Goal: Transaction & Acquisition: Obtain resource

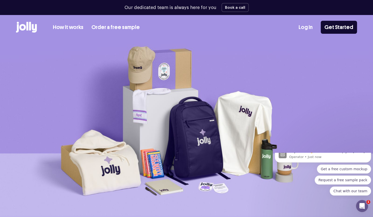
click at [370, 149] on icon "Dismiss notification" at bounding box center [369, 147] width 3 height 3
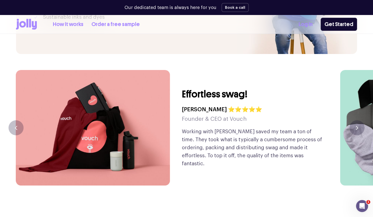
scroll to position [1153, 0]
click at [355, 120] on button "button" at bounding box center [356, 127] width 15 height 15
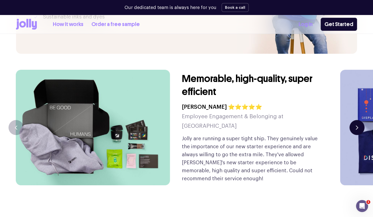
click at [356, 126] on icon "button" at bounding box center [357, 128] width 3 height 4
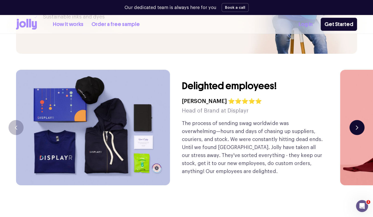
click at [358, 126] on icon "button" at bounding box center [357, 128] width 3 height 4
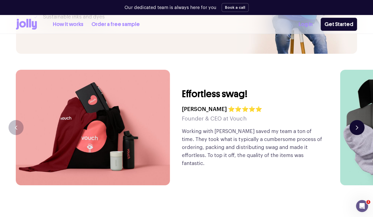
click at [356, 126] on icon "button" at bounding box center [357, 128] width 3 height 4
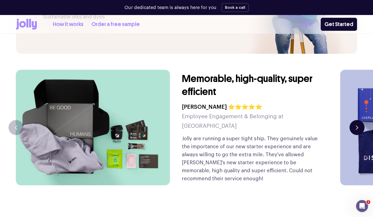
click at [356, 126] on icon "button" at bounding box center [357, 128] width 2 height 4
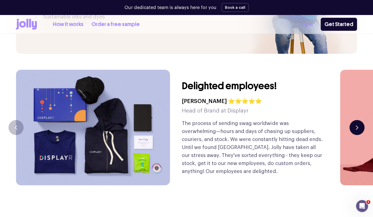
click at [356, 126] on icon "button" at bounding box center [357, 128] width 2 height 4
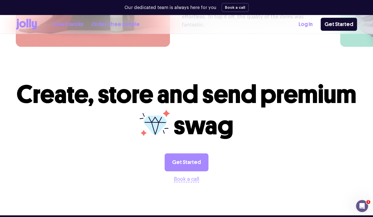
scroll to position [1364, 0]
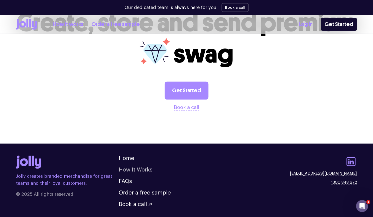
click at [128, 167] on link "How It Works" at bounding box center [136, 170] width 34 height 6
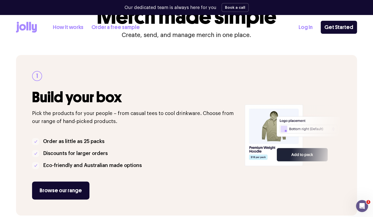
scroll to position [51, 0]
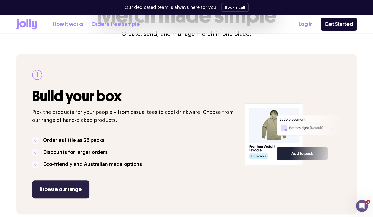
click at [50, 185] on link "Browse our range" at bounding box center [60, 190] width 57 height 18
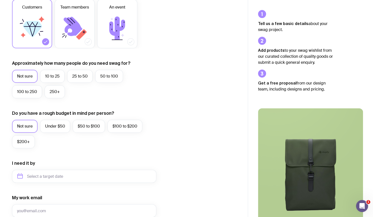
scroll to position [87, 0]
click at [53, 77] on label "10 to 25" at bounding box center [52, 76] width 25 height 13
click at [0, 0] on input "10 to 25" at bounding box center [0, 0] width 0 height 0
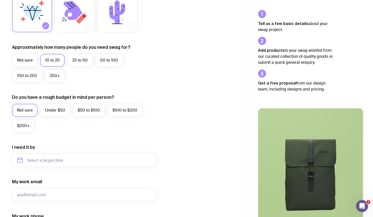
scroll to position [103, 0]
click at [120, 111] on label "$100 to $200" at bounding box center [124, 110] width 35 height 13
click at [0, 0] on input "$100 to $200" at bounding box center [0, 0] width 0 height 0
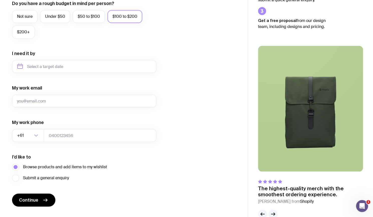
scroll to position [208, 0]
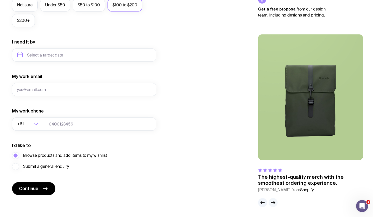
click at [272, 203] on icon "button" at bounding box center [273, 203] width 6 height 6
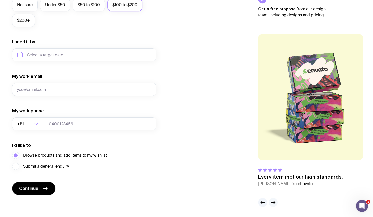
click at [272, 203] on icon "button" at bounding box center [273, 203] width 6 height 6
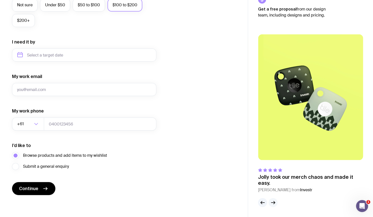
click at [272, 203] on icon "button" at bounding box center [273, 203] width 6 height 6
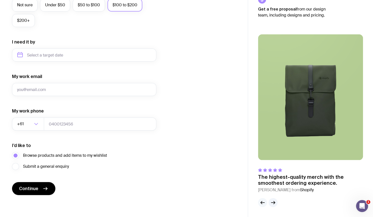
click at [260, 202] on icon "button" at bounding box center [262, 203] width 6 height 6
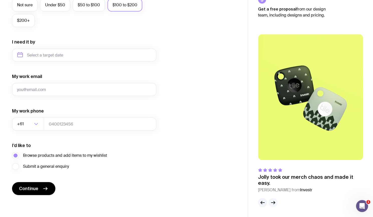
click at [273, 202] on icon "button" at bounding box center [273, 203] width 6 height 6
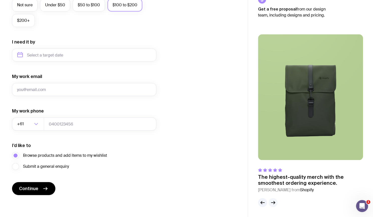
click at [273, 202] on icon "button" at bounding box center [273, 203] width 6 height 6
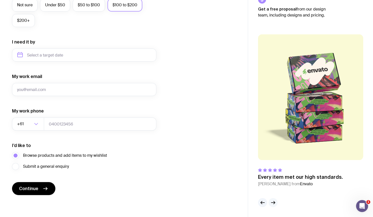
click at [273, 202] on icon "button" at bounding box center [273, 203] width 6 height 6
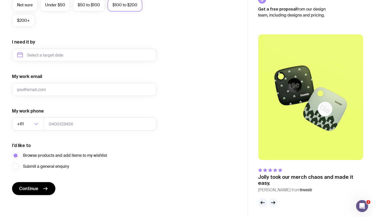
click at [273, 202] on icon "button" at bounding box center [273, 203] width 6 height 6
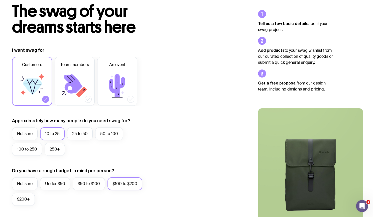
scroll to position [0, 0]
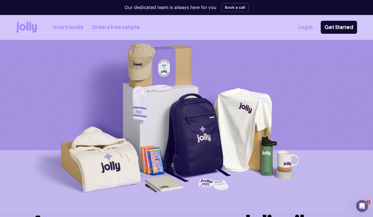
scroll to position [3, 0]
click at [102, 26] on link "Order a free sample" at bounding box center [115, 27] width 48 height 8
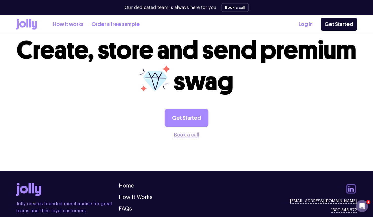
scroll to position [570, 0]
